Goal: Navigation & Orientation: Find specific page/section

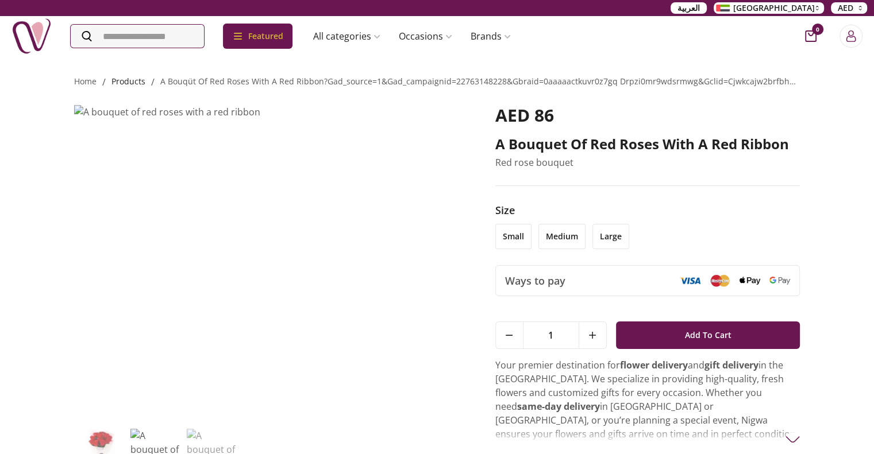
click at [131, 86] on link "products" at bounding box center [128, 81] width 34 height 11
